Goal: Transaction & Acquisition: Purchase product/service

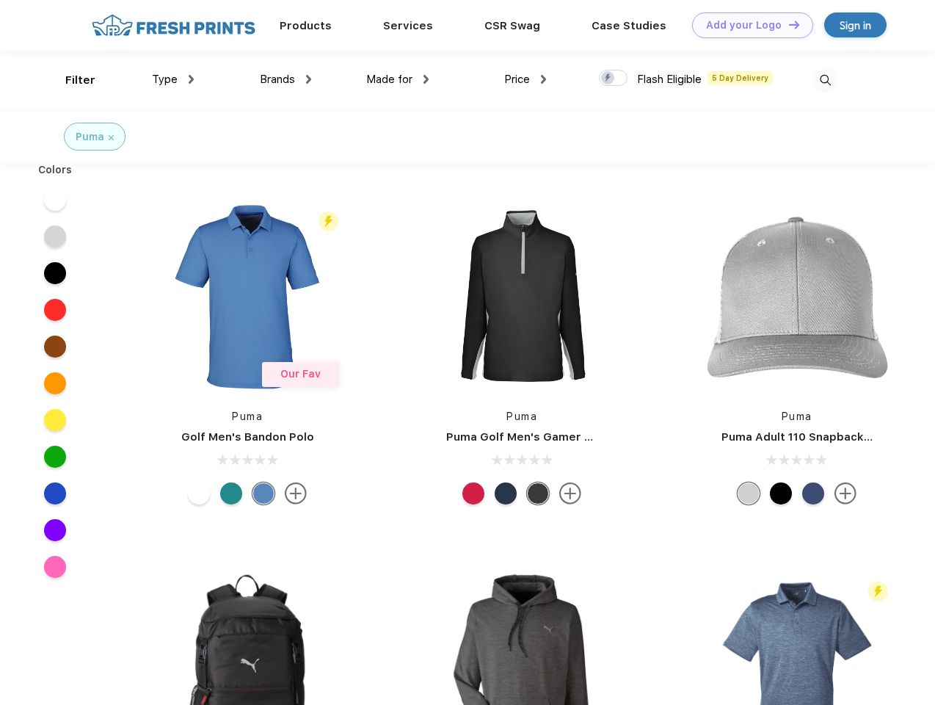
scroll to position [1, 0]
click at [747, 25] on link "Add your Logo Design Tool" at bounding box center [752, 25] width 121 height 26
click at [0, 0] on div "Design Tool" at bounding box center [0, 0] width 0 height 0
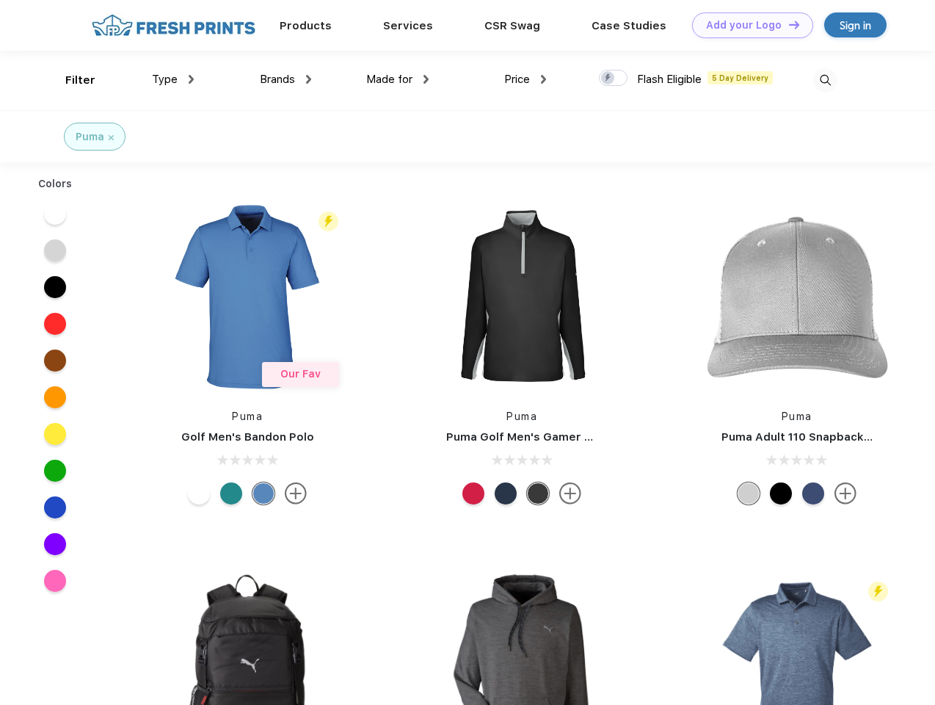
click at [788, 24] on link "Add your Logo Design Tool" at bounding box center [752, 25] width 121 height 26
click at [70, 80] on div "Filter" at bounding box center [80, 80] width 30 height 17
click at [173, 79] on span "Type" at bounding box center [165, 79] width 26 height 13
click at [286, 79] on span "Brands" at bounding box center [277, 79] width 35 height 13
click at [398, 79] on span "Made for" at bounding box center [389, 79] width 46 height 13
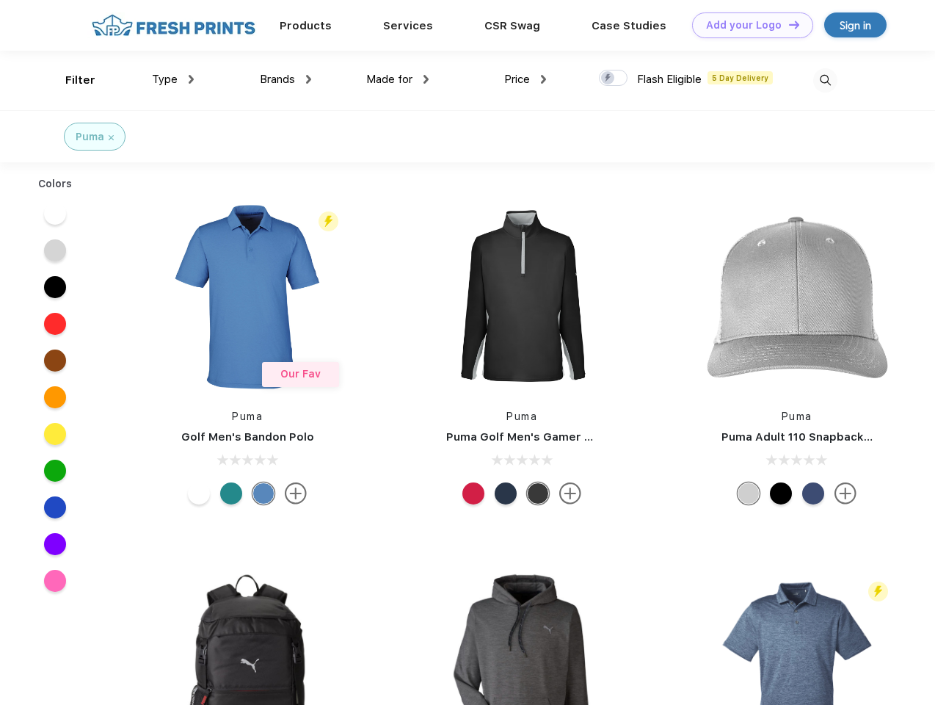
click at [526, 79] on span "Price" at bounding box center [517, 79] width 26 height 13
click at [614, 79] on div at bounding box center [613, 78] width 29 height 16
click at [609, 79] on input "checkbox" at bounding box center [604, 74] width 10 height 10
click at [825, 80] on img at bounding box center [825, 80] width 24 height 24
